Goal: Task Accomplishment & Management: Manage account settings

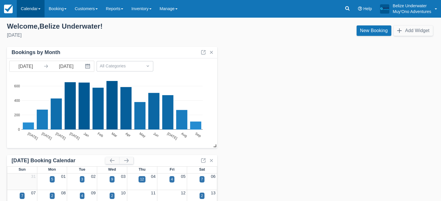
click at [34, 9] on link "Calendar" at bounding box center [31, 8] width 28 height 17
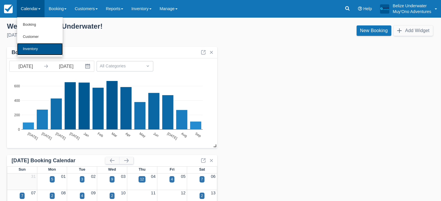
click at [39, 47] on link "Inventory" at bounding box center [40, 49] width 46 height 12
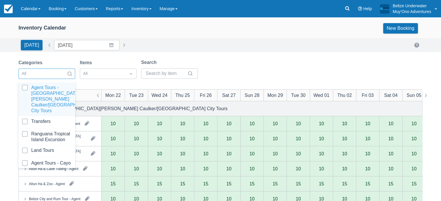
click at [44, 74] on div at bounding box center [42, 74] width 40 height 8
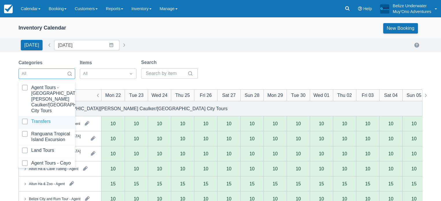
scroll to position [58, 0]
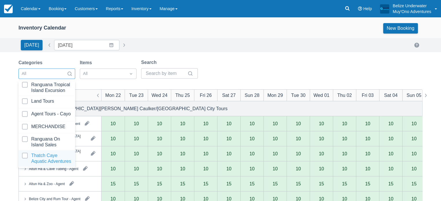
click at [43, 156] on div at bounding box center [47, 159] width 50 height 12
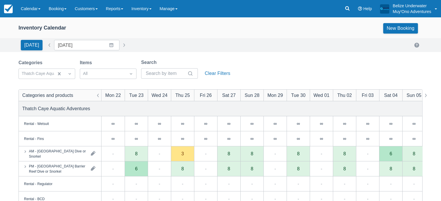
click at [288, 38] on div "Inventory Calendar New Booking" at bounding box center [220, 29] width 441 height 17
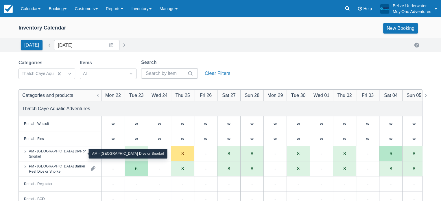
click at [50, 156] on div "AM - [GEOGRAPHIC_DATA] Dive or Snorkel" at bounding box center [57, 153] width 57 height 10
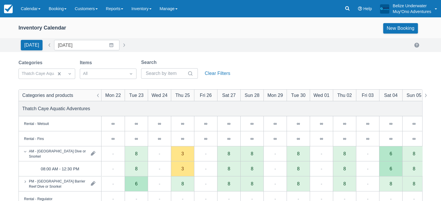
click at [40, 192] on div "Rental - Regulator" at bounding box center [60, 198] width 82 height 15
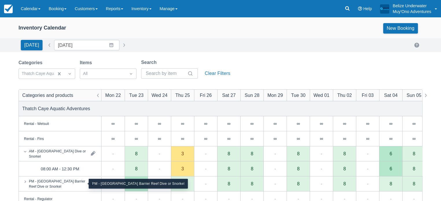
click at [39, 188] on div "PM - [GEOGRAPHIC_DATA] Barrier Reef Dive or Snorkel" at bounding box center [57, 183] width 57 height 10
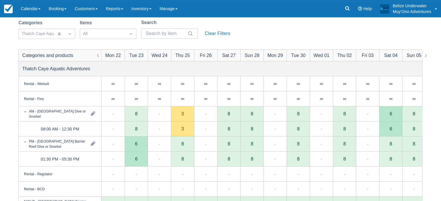
scroll to position [42, 0]
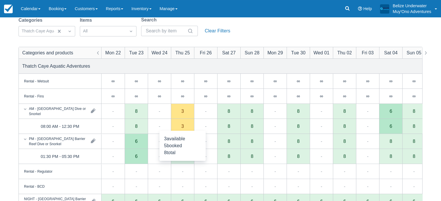
click at [184, 127] on div "3" at bounding box center [182, 126] width 23 height 15
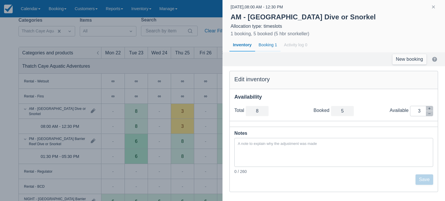
click at [262, 44] on div "Booking 1" at bounding box center [267, 44] width 25 height 13
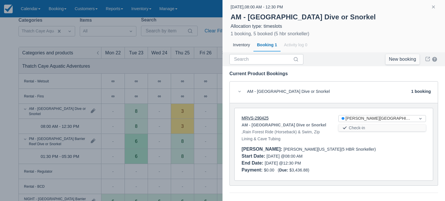
click at [252, 119] on link "MRVS-290425" at bounding box center [254, 118] width 27 height 5
click at [183, 38] on div at bounding box center [222, 100] width 445 height 201
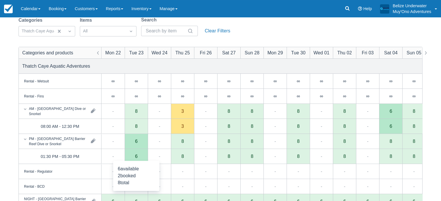
click at [133, 157] on div "6" at bounding box center [135, 156] width 23 height 15
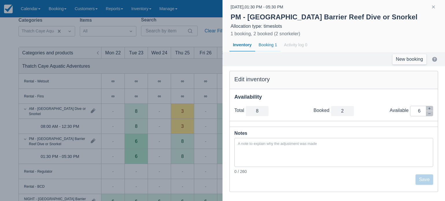
click at [269, 45] on div "Booking 1" at bounding box center [267, 44] width 25 height 13
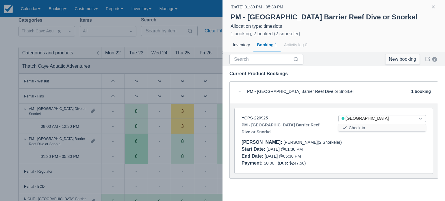
click at [254, 119] on link "YCPS-220925" at bounding box center [254, 118] width 26 height 5
click at [88, 34] on div at bounding box center [222, 100] width 445 height 201
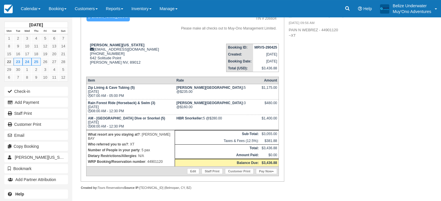
scroll to position [60, 0]
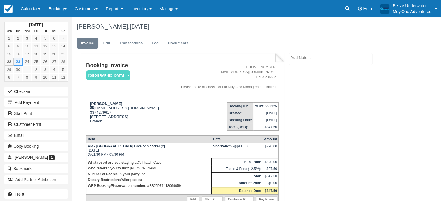
scroll to position [30, 0]
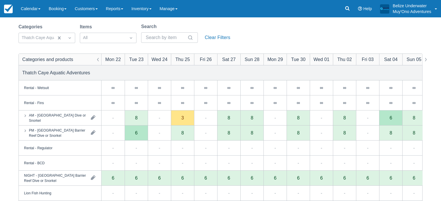
scroll to position [36, 0]
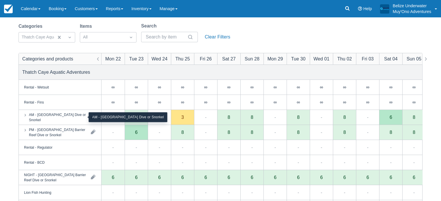
click at [73, 118] on div "AM - [GEOGRAPHIC_DATA] Dive or Snorkel" at bounding box center [57, 117] width 57 height 10
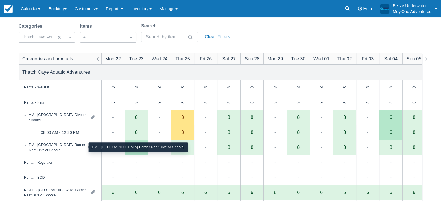
click at [64, 151] on div "PM - [GEOGRAPHIC_DATA] Barrier Reef Dive or Snorkel" at bounding box center [57, 147] width 57 height 10
